Goal: Task Accomplishment & Management: Use online tool/utility

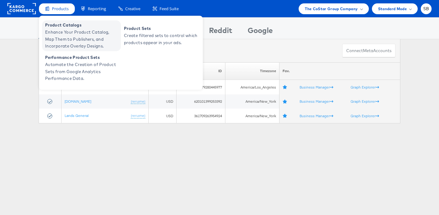
click at [83, 33] on span "Enhance Your Product Catalog, Map Them to Publishers, and Incorporate Overlay D…" at bounding box center [82, 39] width 74 height 21
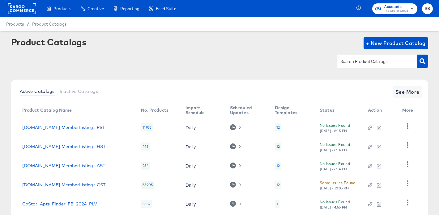
click at [375, 62] on input "text" at bounding box center [372, 61] width 66 height 7
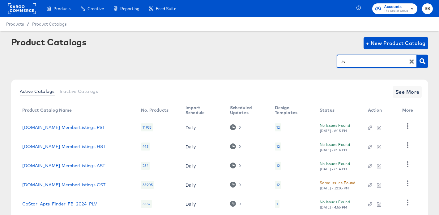
type input "plv"
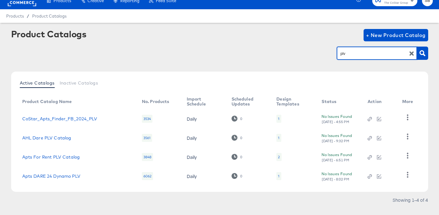
scroll to position [10, 0]
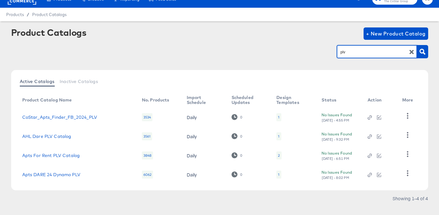
click at [143, 117] on div "3534" at bounding box center [147, 117] width 11 height 8
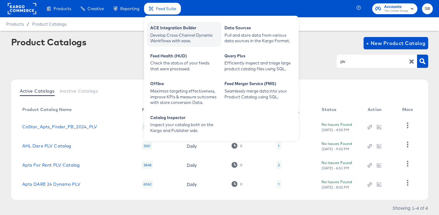
click at [196, 33] on div "Develop Cross-Channel Dynamic Workflows with ease." at bounding box center [184, 37] width 68 height 11
